Goal: Navigation & Orientation: Find specific page/section

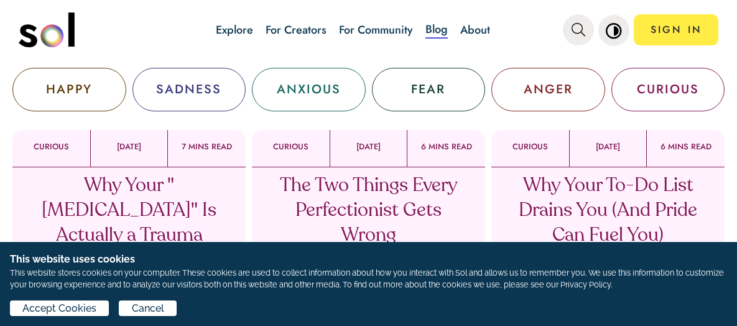
scroll to position [124, 0]
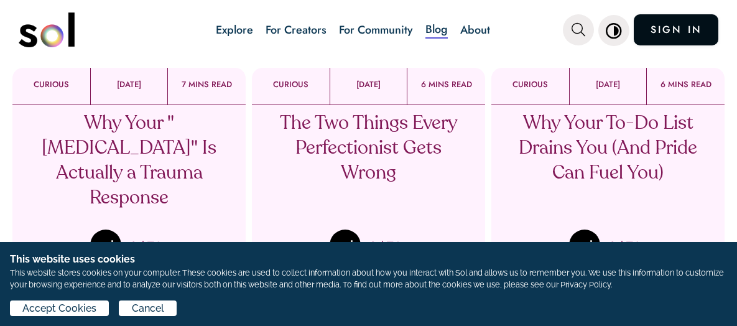
click at [678, 34] on link "SIGN IN" at bounding box center [676, 29] width 85 height 31
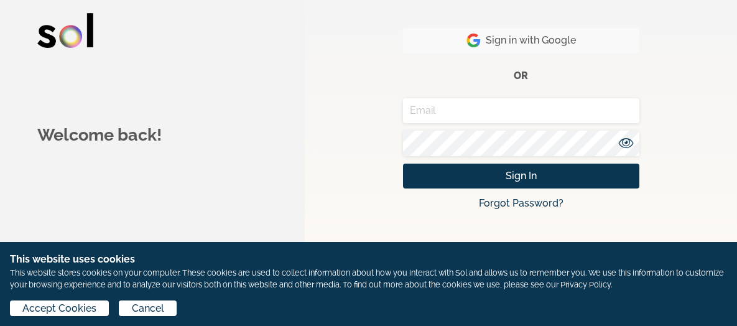
click at [553, 39] on span "Sign in with Google" at bounding box center [521, 40] width 109 height 15
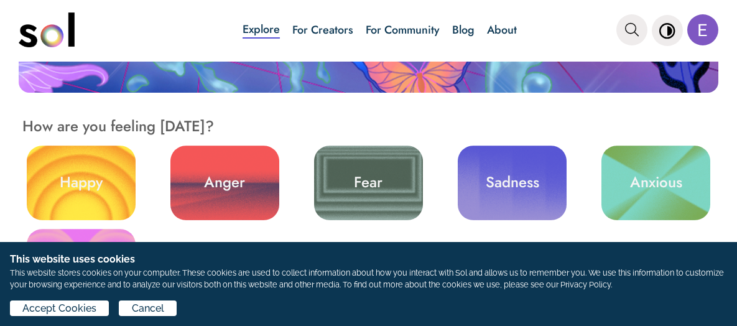
scroll to position [373, 0]
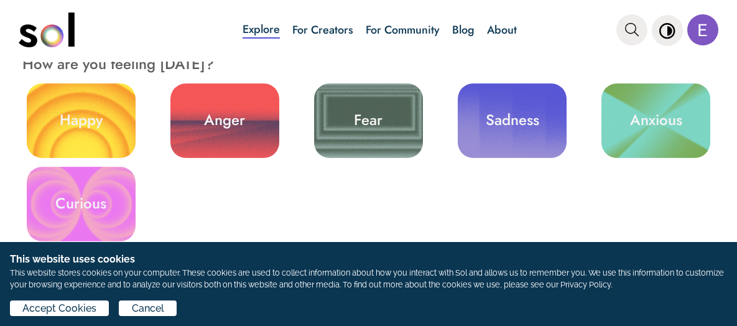
click at [74, 199] on link "Curious" at bounding box center [81, 204] width 109 height 75
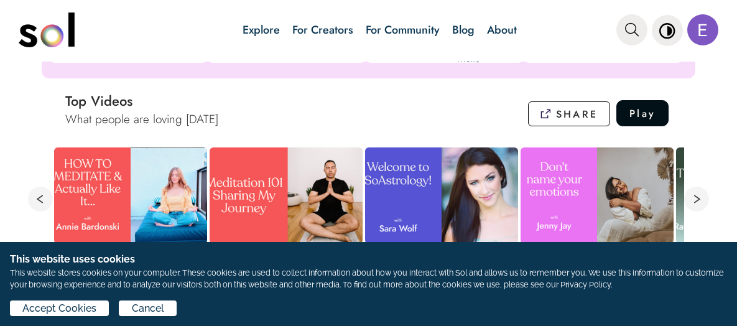
scroll to position [503, 0]
